Goal: Find specific page/section: Find specific page/section

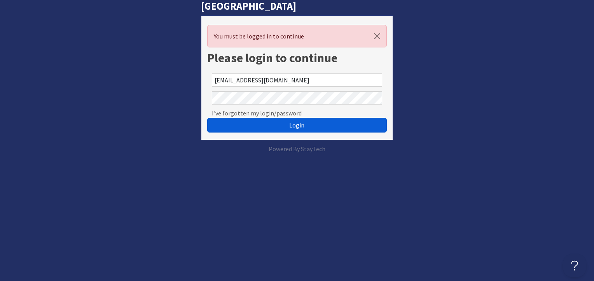
click at [284, 125] on button "Login" at bounding box center [296, 125] width 179 height 15
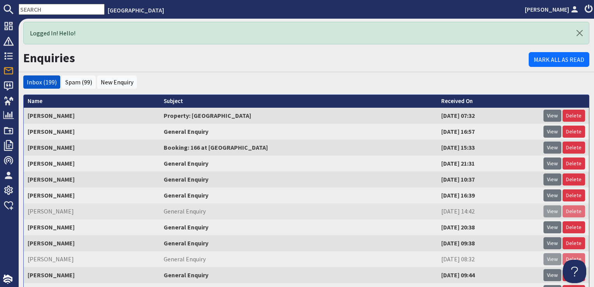
click at [47, 9] on input "text" at bounding box center [62, 9] width 86 height 11
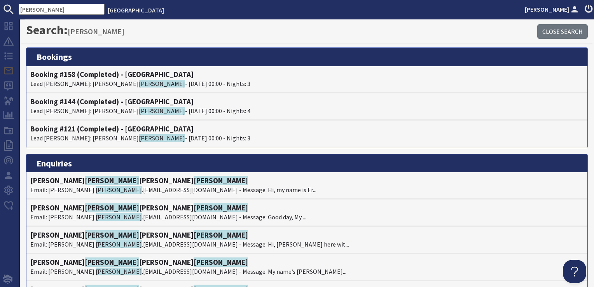
type input "[PERSON_NAME]"
click at [97, 105] on h4 "Booking #144 (Completed) - [GEOGRAPHIC_DATA]" at bounding box center [306, 101] width 553 height 9
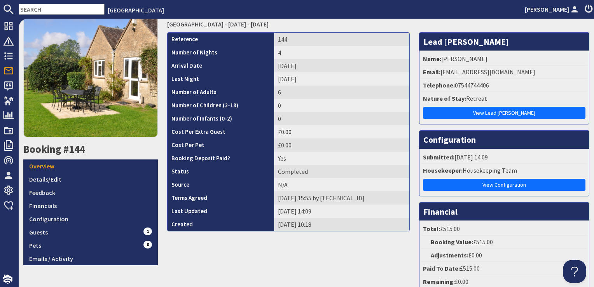
scroll to position [78, 0]
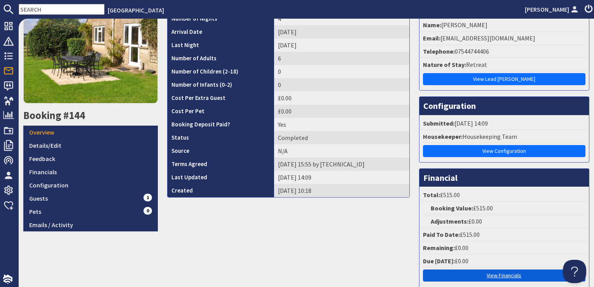
click at [489, 272] on link "View Financials" at bounding box center [504, 276] width 163 height 12
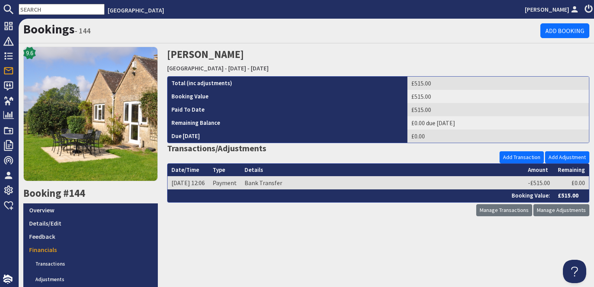
click at [50, 7] on input "text" at bounding box center [62, 9] width 86 height 11
click at [46, 9] on input "text" at bounding box center [62, 9] width 86 height 11
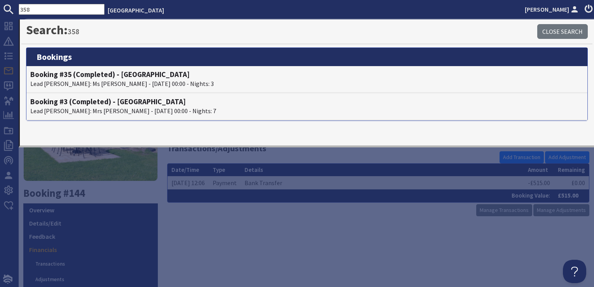
click at [19, 8] on input "358" at bounding box center [62, 9] width 86 height 11
click at [72, 9] on input "#358" at bounding box center [62, 9] width 86 height 11
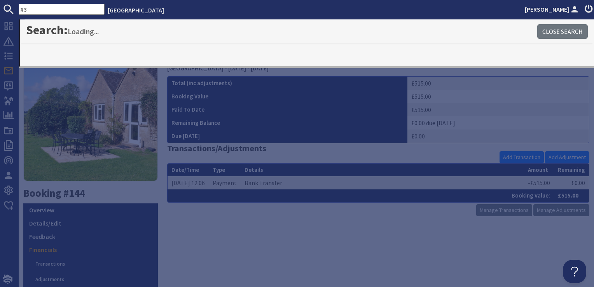
type input "#"
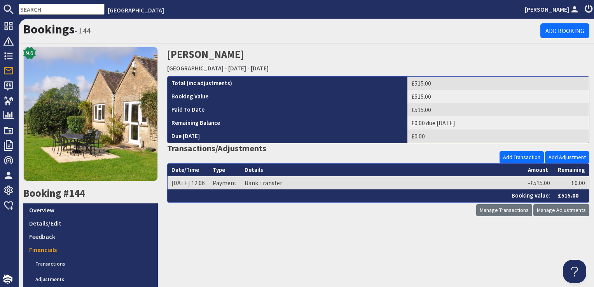
click at [68, 11] on input "text" at bounding box center [62, 9] width 86 height 11
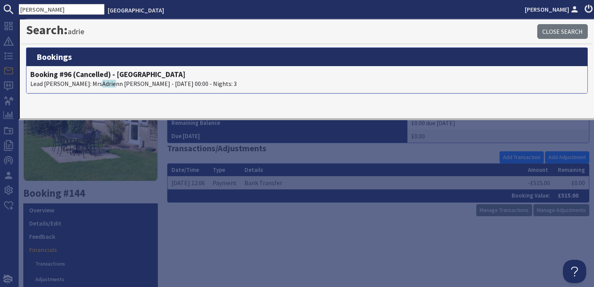
type input "[PERSON_NAME]"
